Goal: Navigation & Orientation: Understand site structure

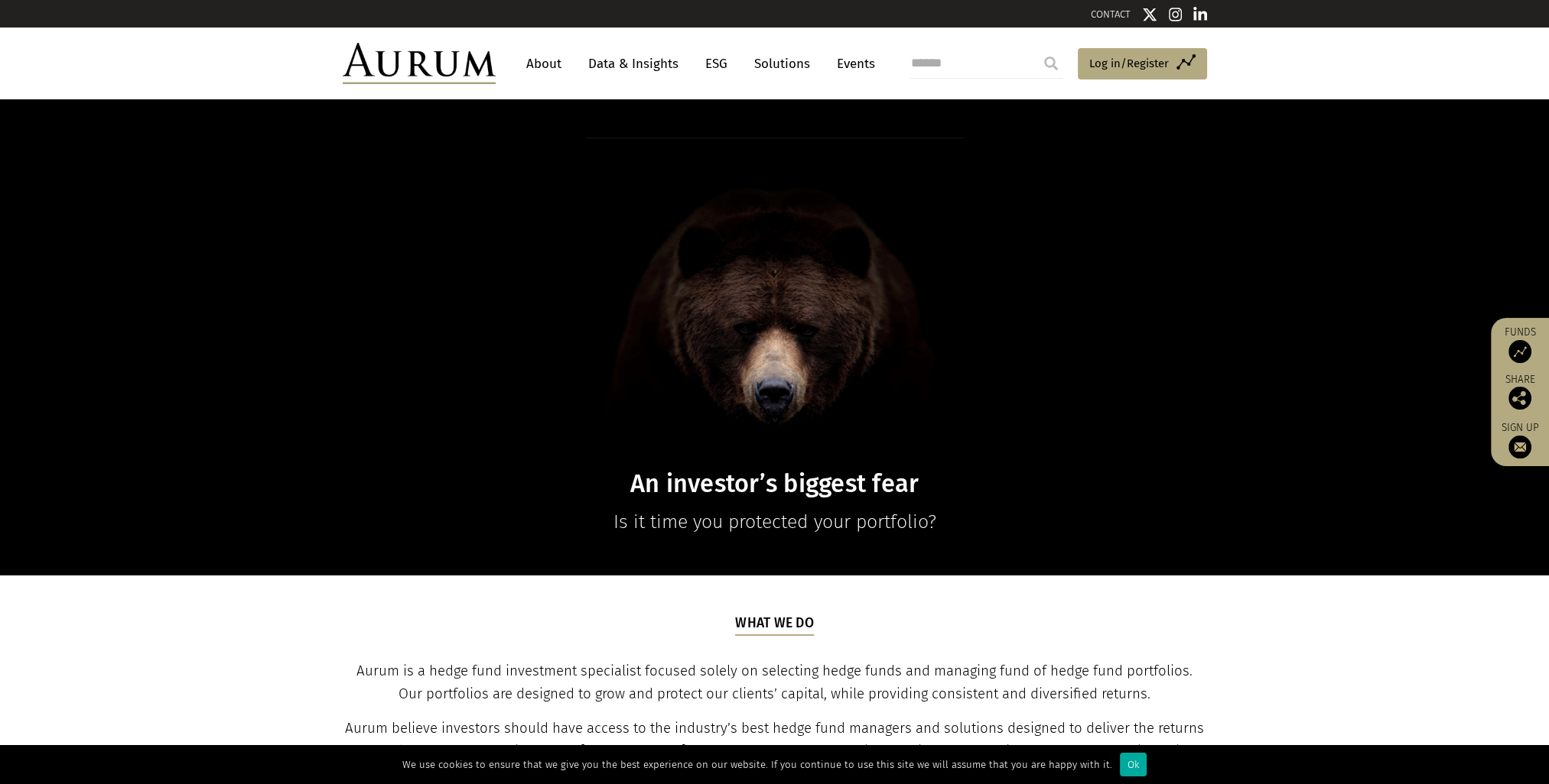
click at [545, 66] on link "About" at bounding box center [543, 64] width 50 height 28
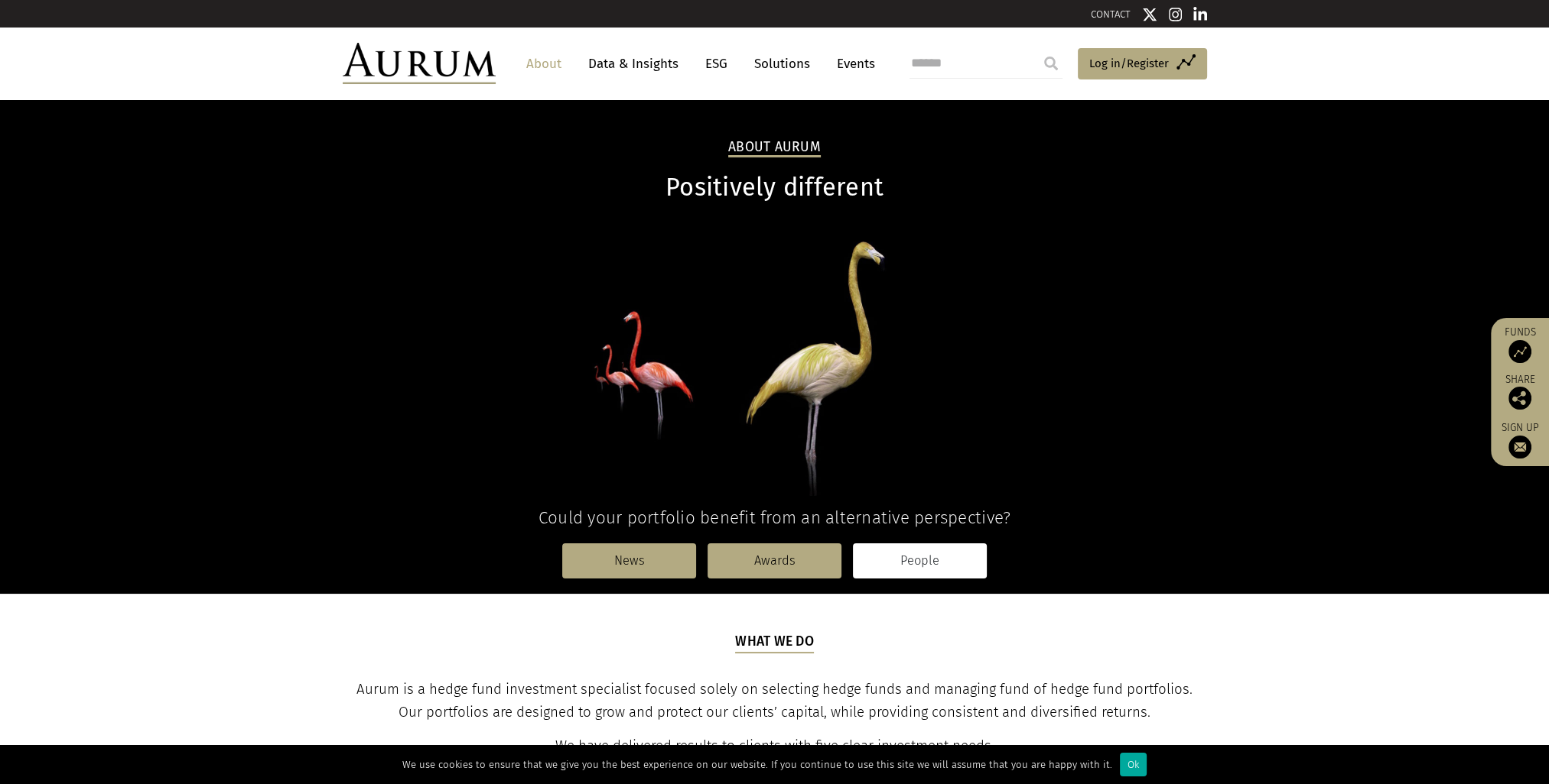
click at [888, 567] on link "People" at bounding box center [919, 561] width 133 height 35
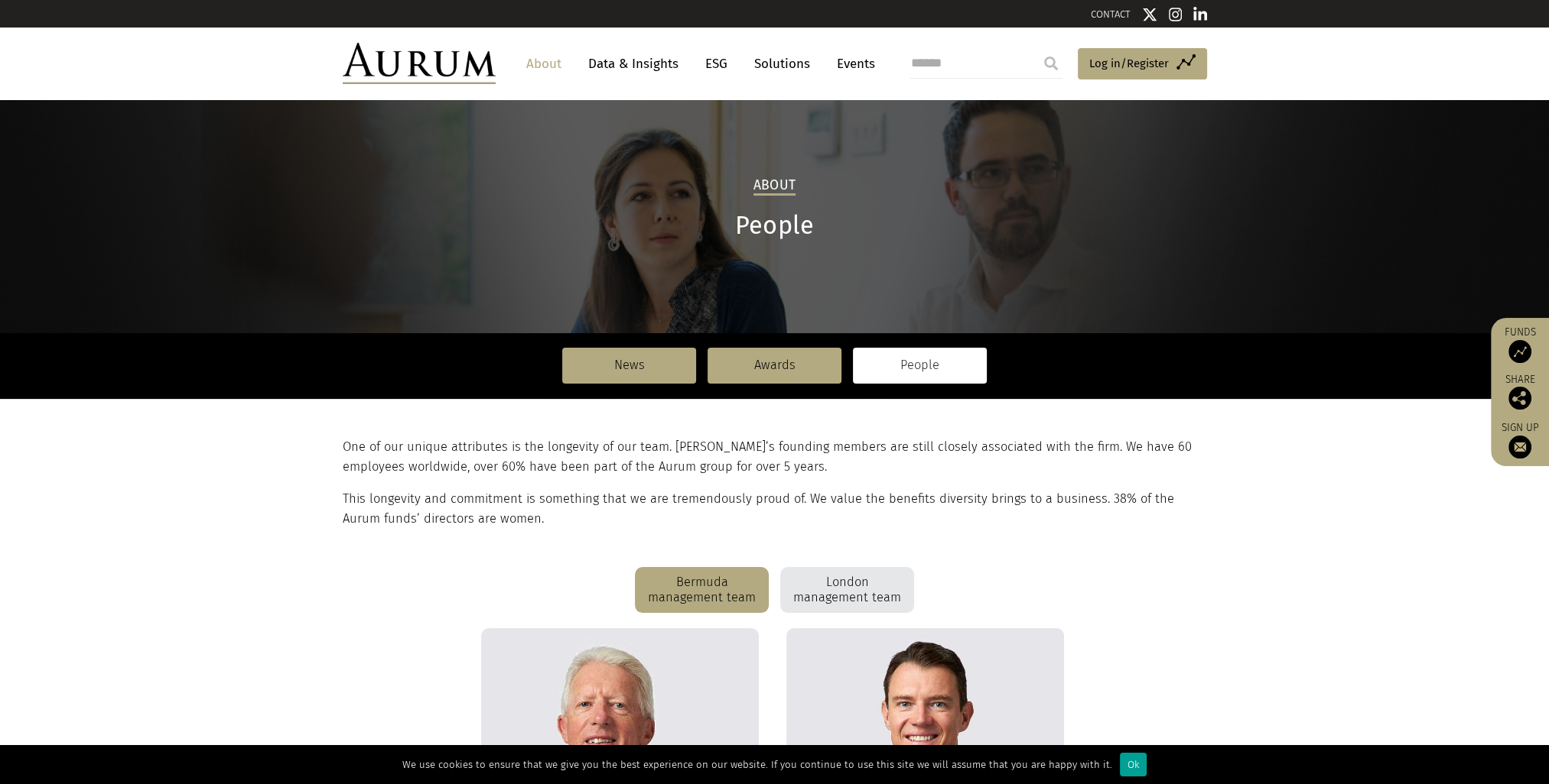
click at [1124, 772] on div "Ok" at bounding box center [1133, 764] width 26 height 24
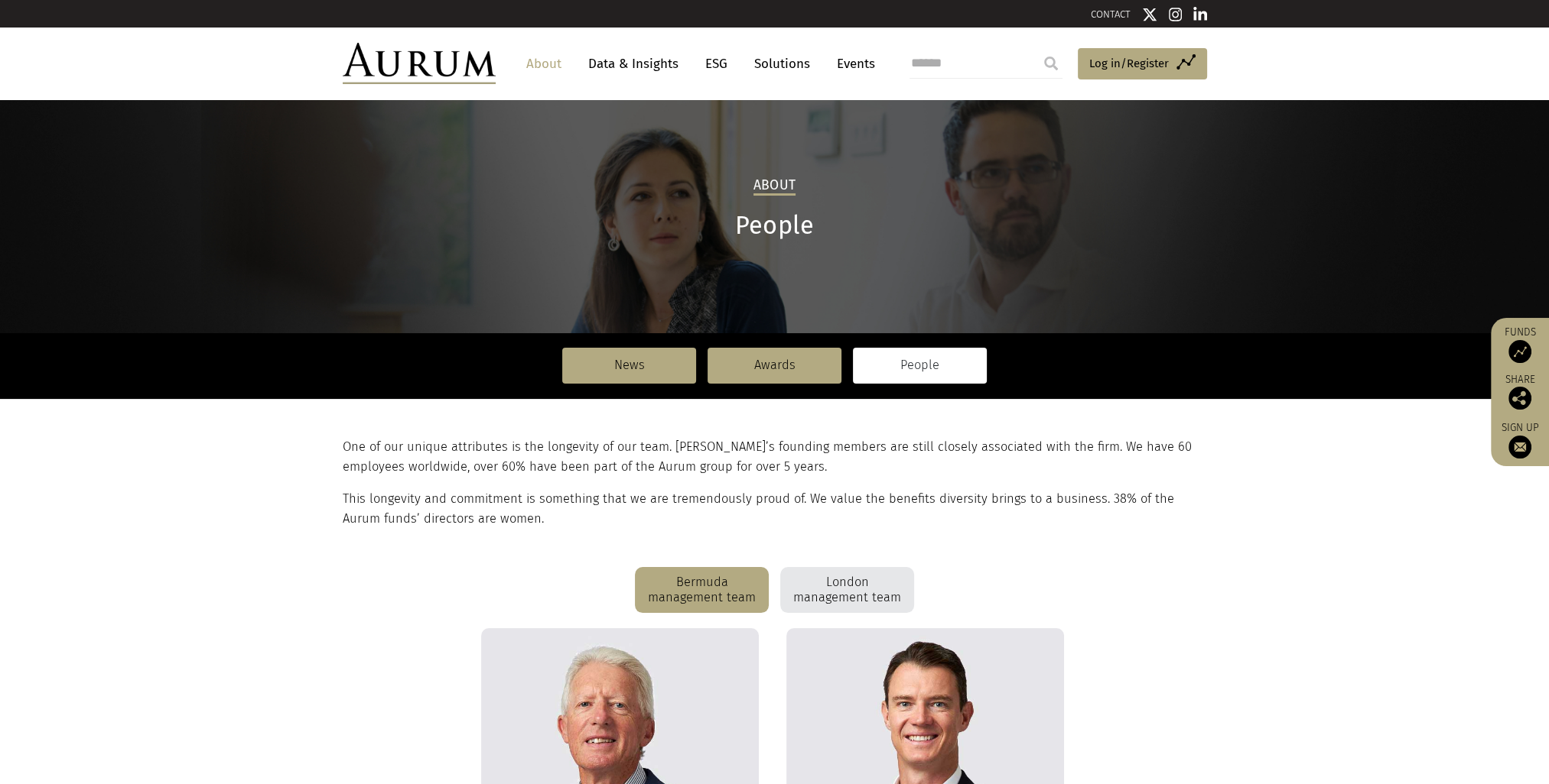
click at [721, 585] on div "Bermuda management team" at bounding box center [701, 590] width 133 height 45
click at [819, 583] on div "London management team" at bounding box center [846, 590] width 133 height 45
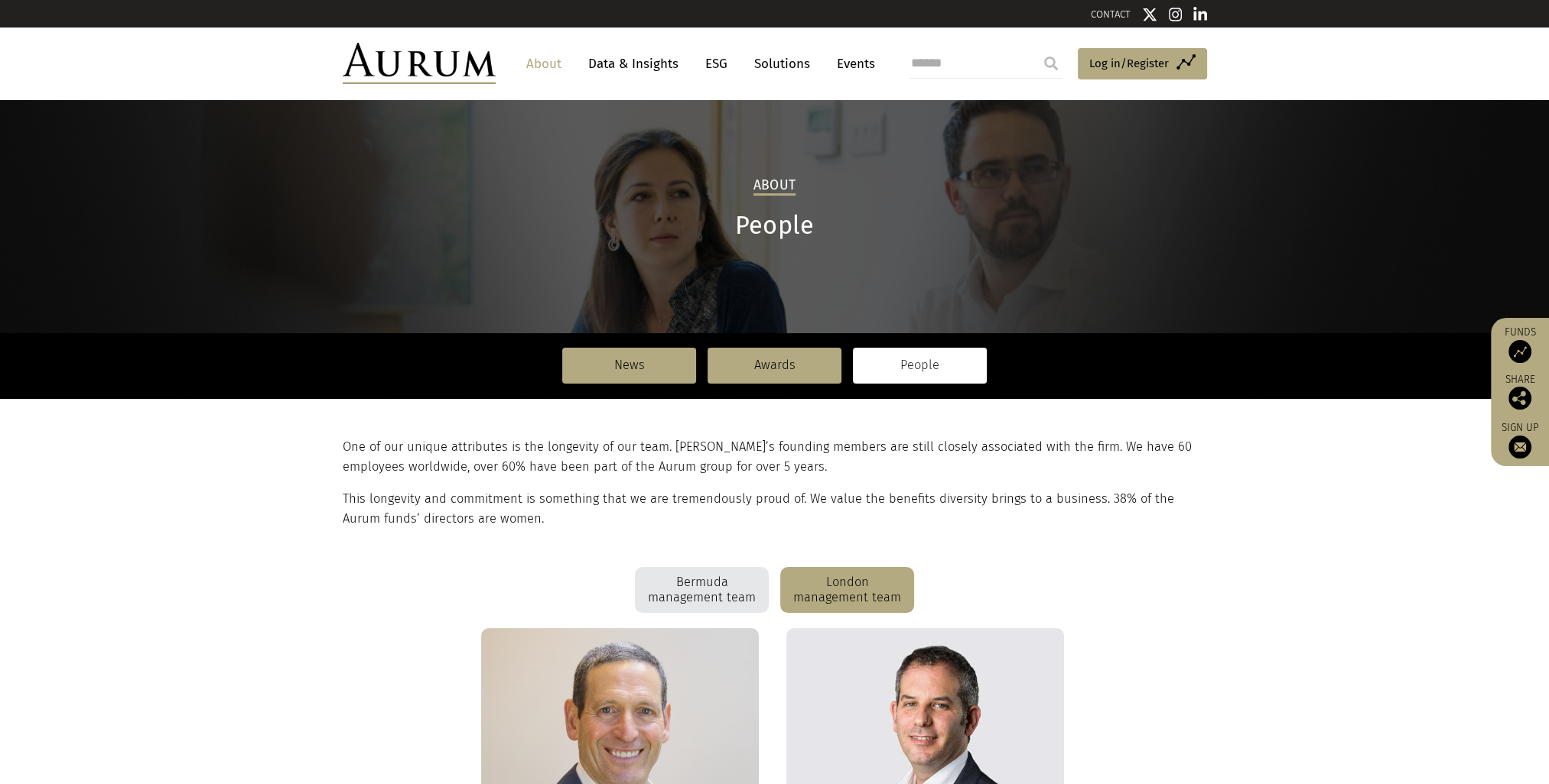
click at [771, 66] on link "Solutions" at bounding box center [782, 64] width 71 height 28
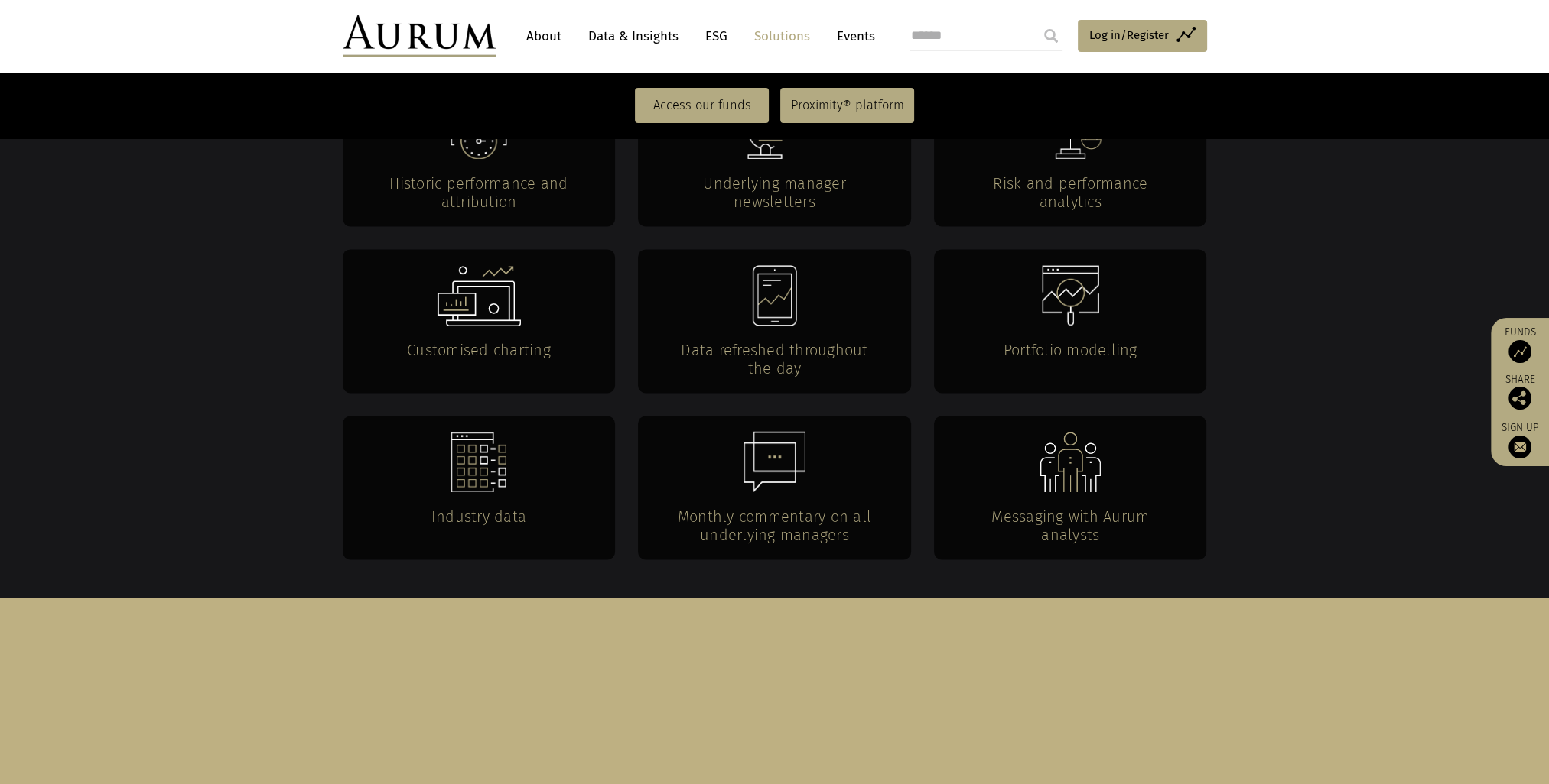
scroll to position [3267, 0]
